Goal: Find specific page/section: Find specific page/section

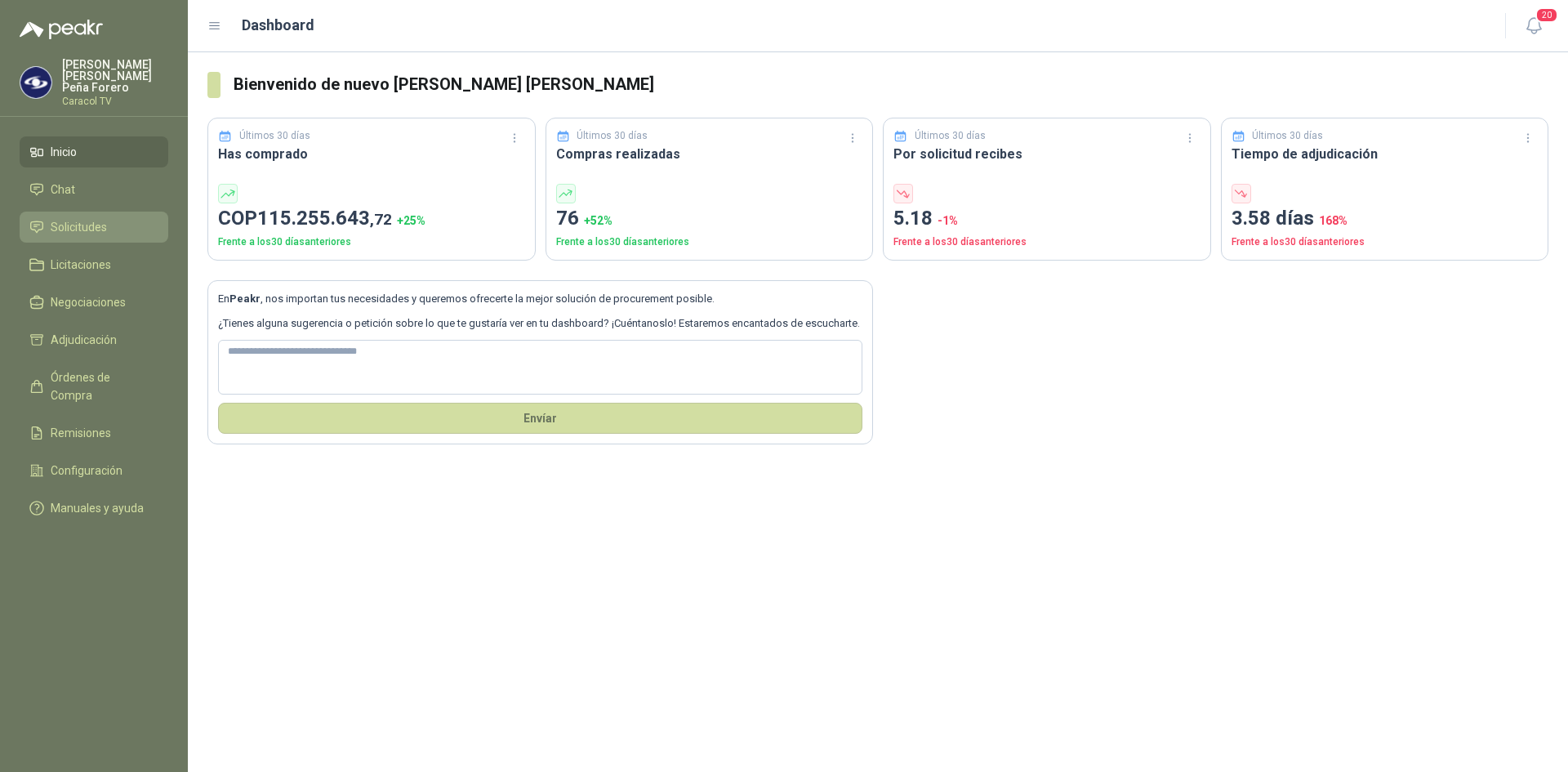
click at [96, 218] on span "Solicitudes" at bounding box center [79, 227] width 56 height 18
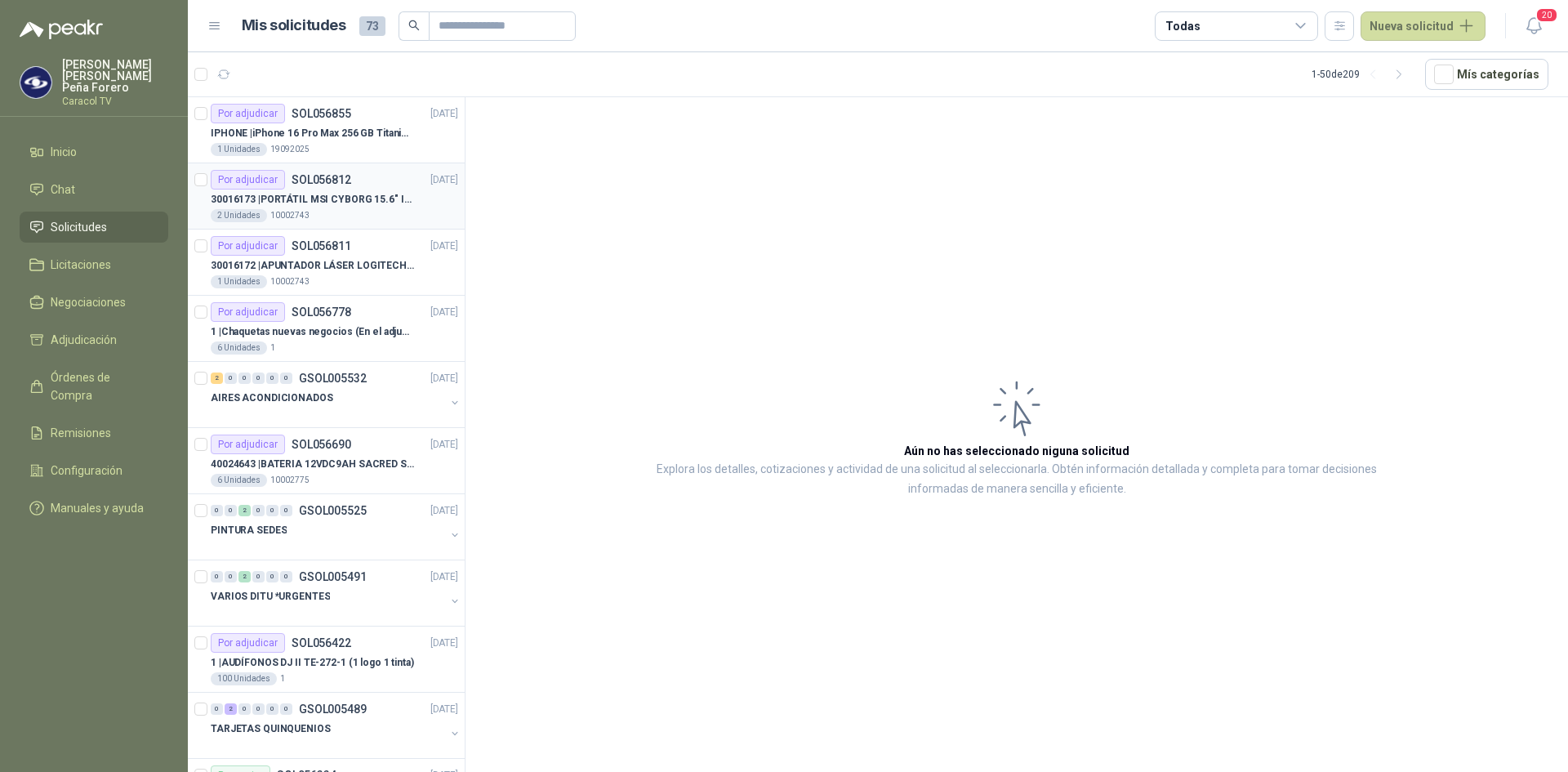
click at [359, 201] on p "30016173 | PORTÁTIL MSI CYBORG 15.6" INTEL I7 RAM 32GB - 1 TB / Nvidia GeForce …" at bounding box center [312, 200] width 203 height 15
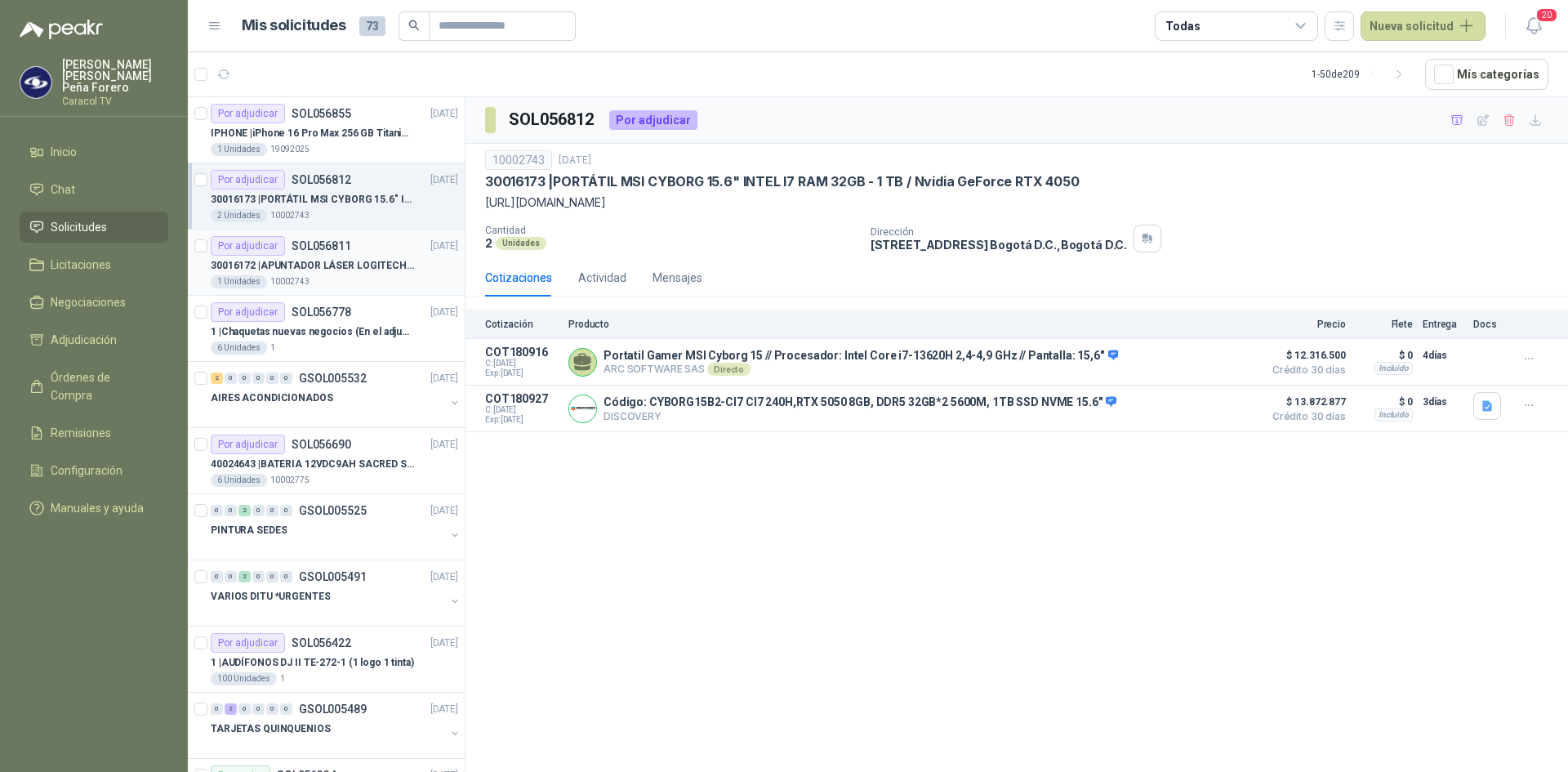
click at [357, 252] on div "Por adjudicar SOL056811 [DATE]" at bounding box center [334, 246] width 248 height 20
